Goal: Navigation & Orientation: Find specific page/section

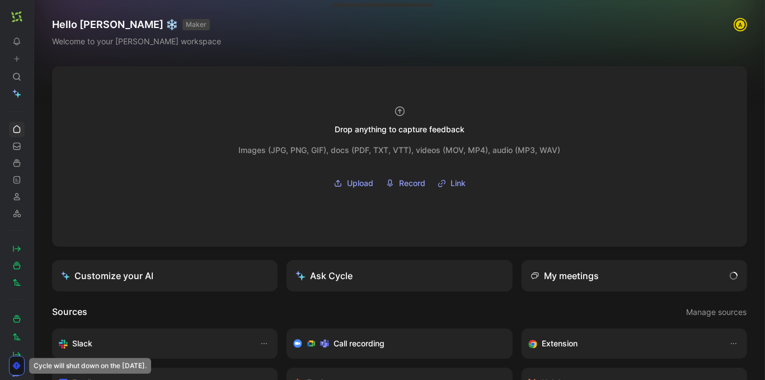
click at [38, 13] on use at bounding box center [37, 16] width 7 height 7
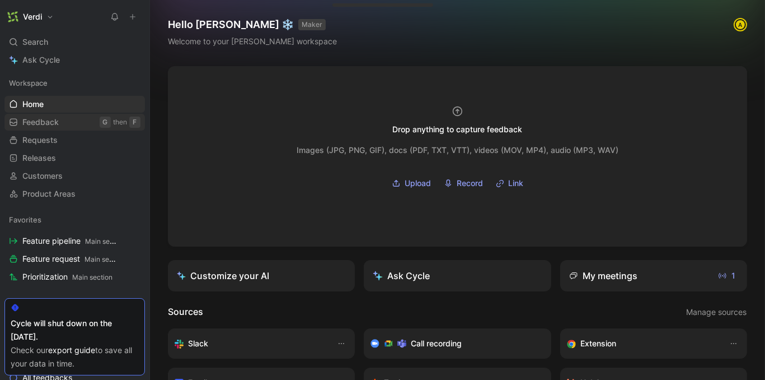
click at [86, 121] on link "Feedback G then F" at bounding box center [74, 122] width 141 height 17
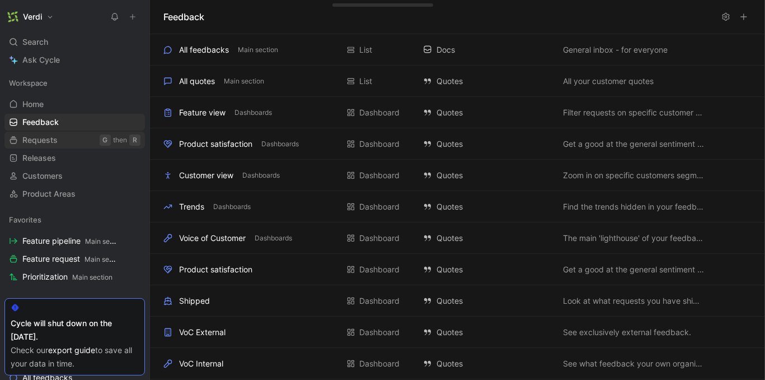
click at [79, 140] on link "Requests G then R" at bounding box center [74, 140] width 141 height 17
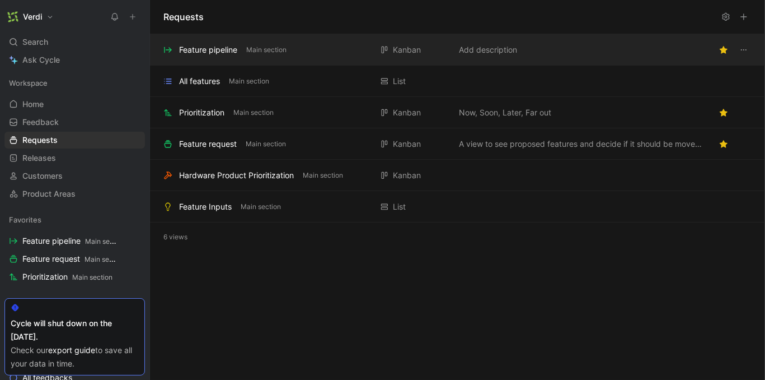
click at [197, 52] on div "Feature pipeline" at bounding box center [208, 49] width 58 height 13
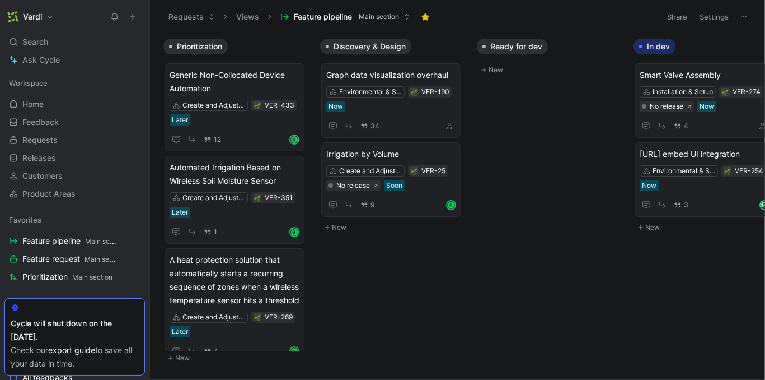
click at [148, 18] on icon at bounding box center [148, 16] width 9 height 9
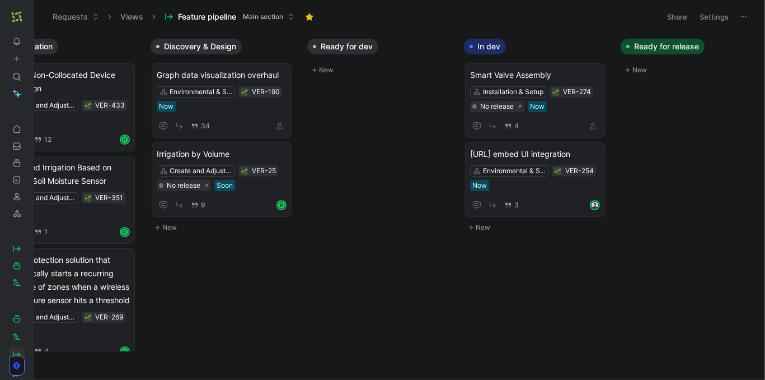
scroll to position [0, 22]
